Goal: Check status: Check status

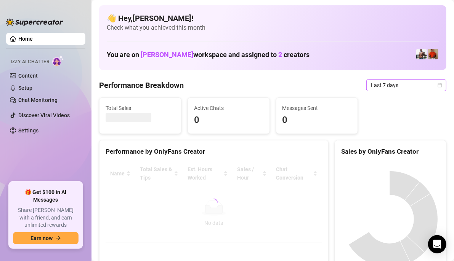
click at [437, 86] on icon "calendar" at bounding box center [439, 85] width 5 height 5
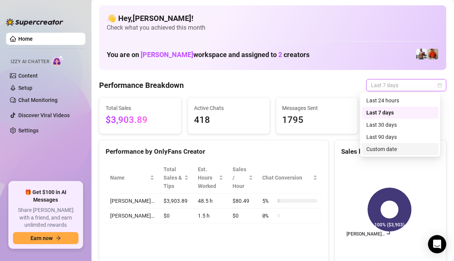
click at [390, 149] on div "Custom date" at bounding box center [400, 149] width 68 height 8
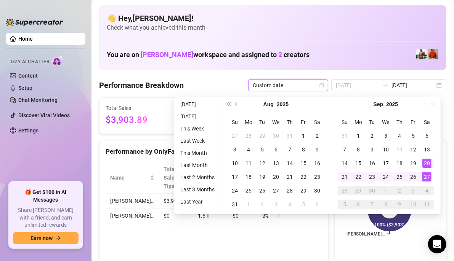
type input "[DATE]"
click at [427, 176] on div "27" at bounding box center [426, 177] width 9 height 9
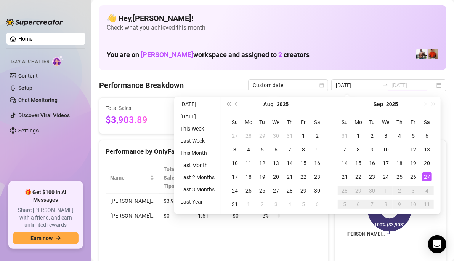
click at [427, 176] on div "27" at bounding box center [426, 177] width 9 height 9
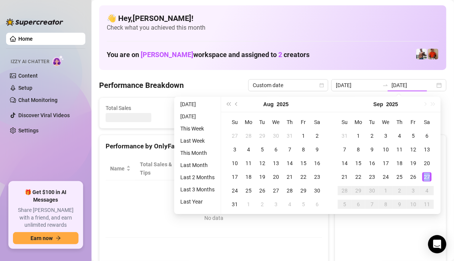
type input "[DATE]"
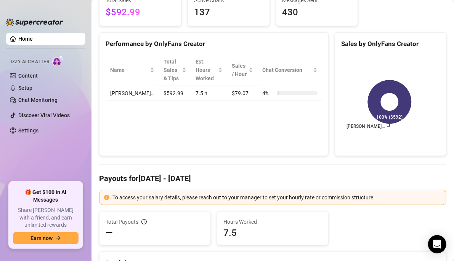
scroll to position [117, 0]
